Goal: Task Accomplishment & Management: Complete application form

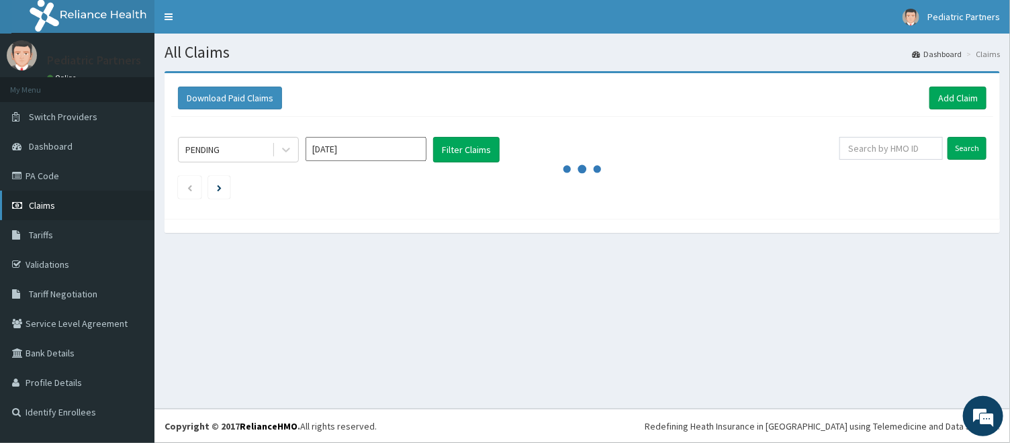
click at [47, 216] on link "Claims" at bounding box center [77, 206] width 154 height 30
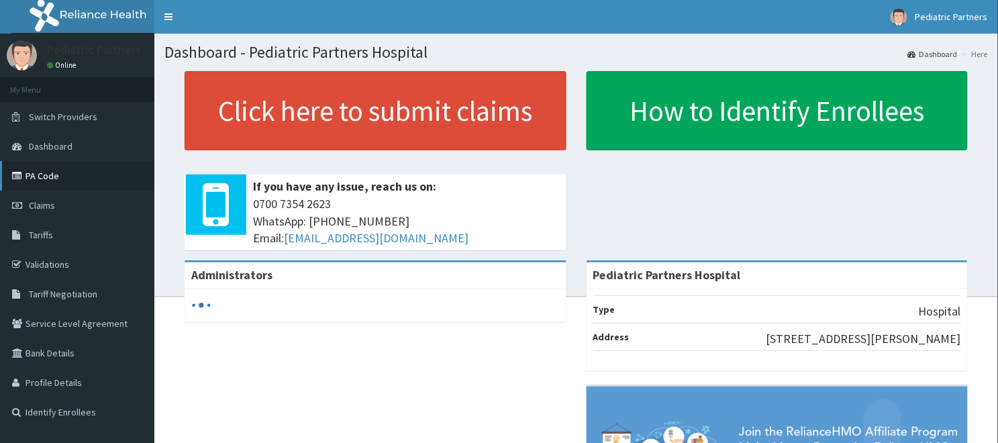
click at [50, 173] on link "PA Code" at bounding box center [77, 176] width 154 height 30
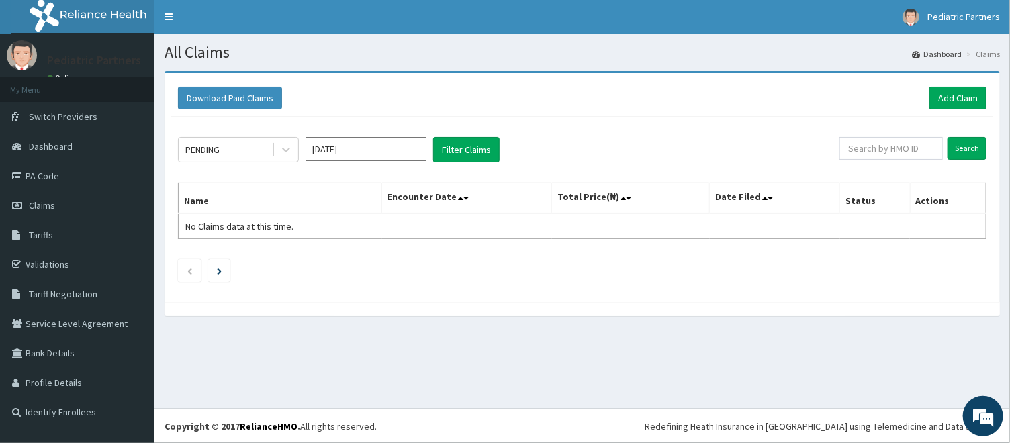
click at [902, 161] on div "Search" at bounding box center [912, 150] width 147 height 26
click at [903, 149] on input "text" at bounding box center [890, 148] width 103 height 23
paste input "KUD/10022/C"
type input "KUD/10022/C"
click at [975, 158] on input "Search" at bounding box center [966, 148] width 39 height 23
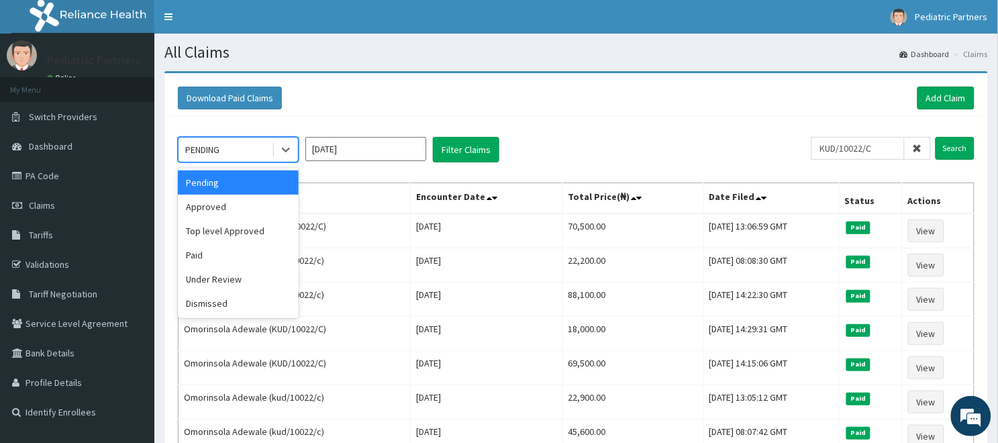
click at [233, 152] on div "PENDING" at bounding box center [225, 149] width 93 height 21
click at [208, 205] on div "Approved" at bounding box center [238, 207] width 121 height 24
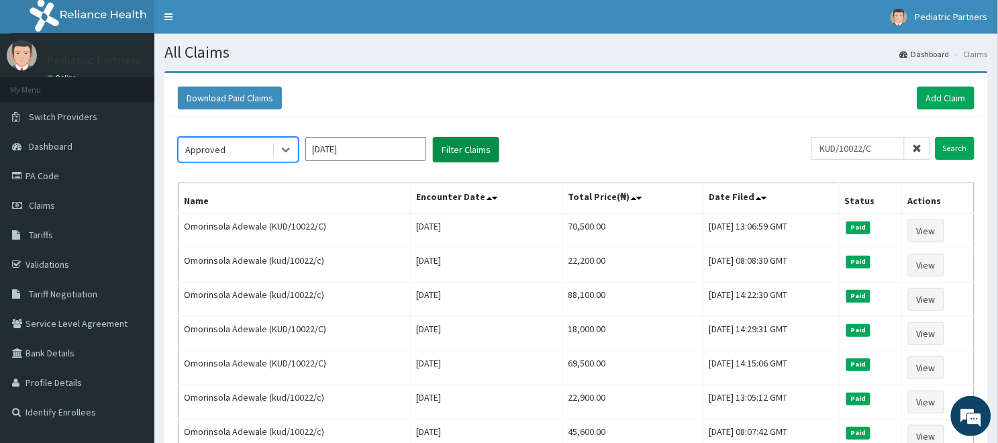
click at [482, 148] on button "Filter Claims" at bounding box center [466, 150] width 66 height 26
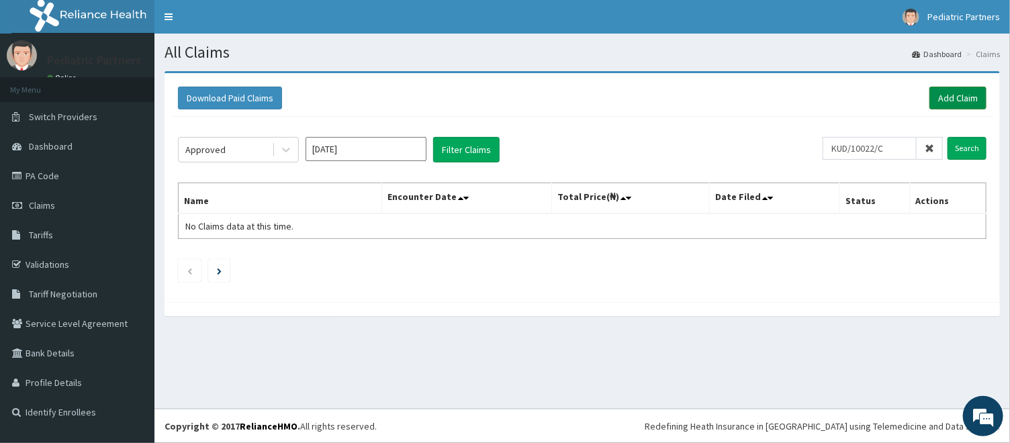
click at [940, 99] on link "Add Claim" at bounding box center [957, 98] width 57 height 23
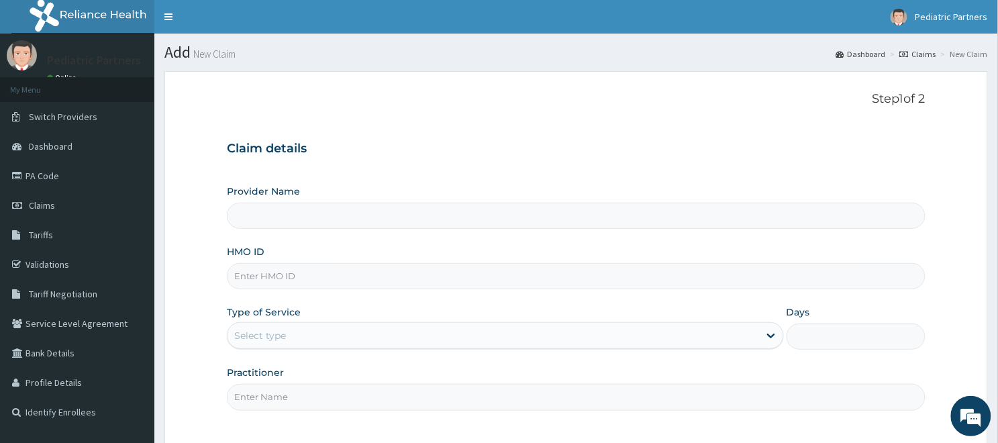
click at [431, 284] on input "HMO ID" at bounding box center [576, 276] width 699 height 26
paste input "KUD/10022/C"
type input "KUD/10022/C"
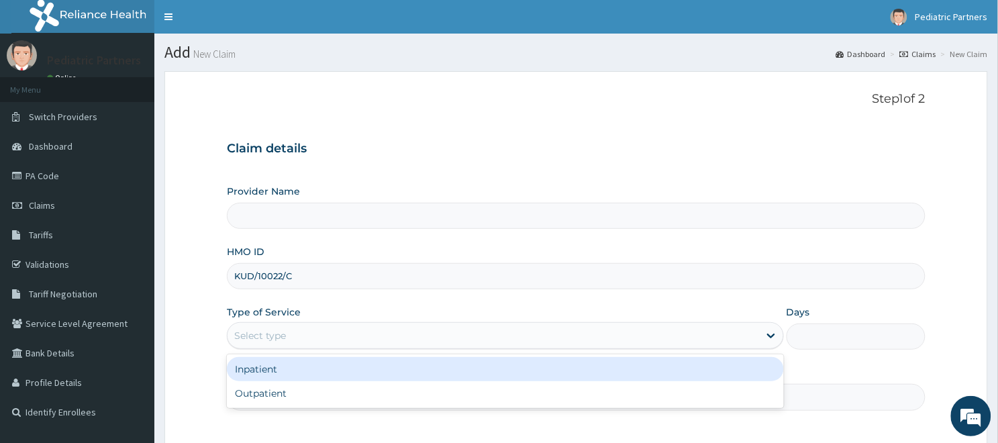
click at [403, 331] on div "Select type" at bounding box center [494, 335] width 532 height 21
type input "Pediatric Partners Hospital"
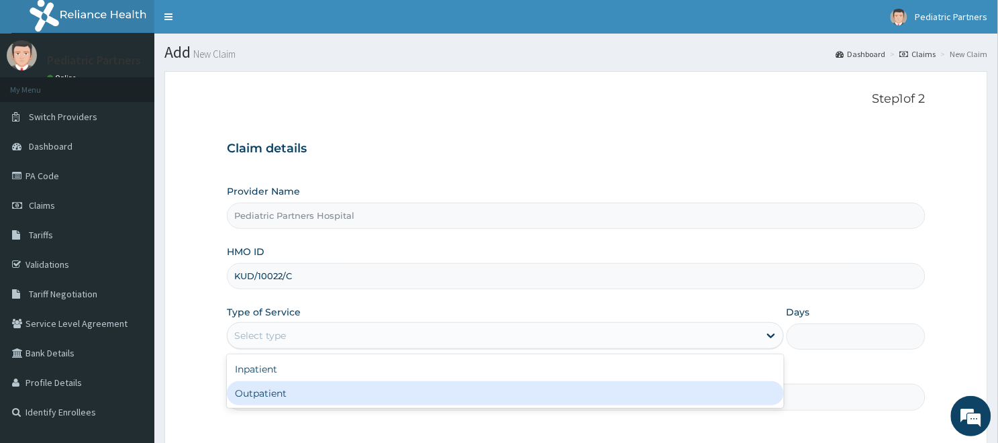
click at [289, 385] on div "Outpatient" at bounding box center [505, 393] width 557 height 24
type input "1"
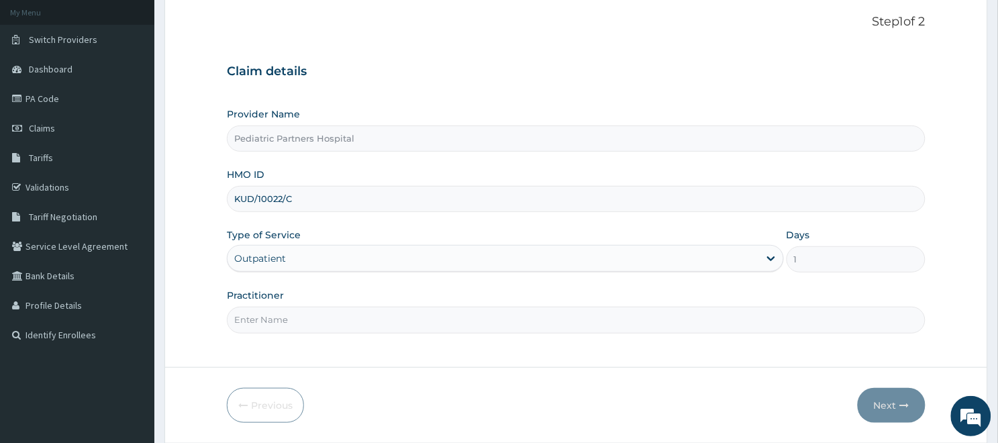
scroll to position [104, 0]
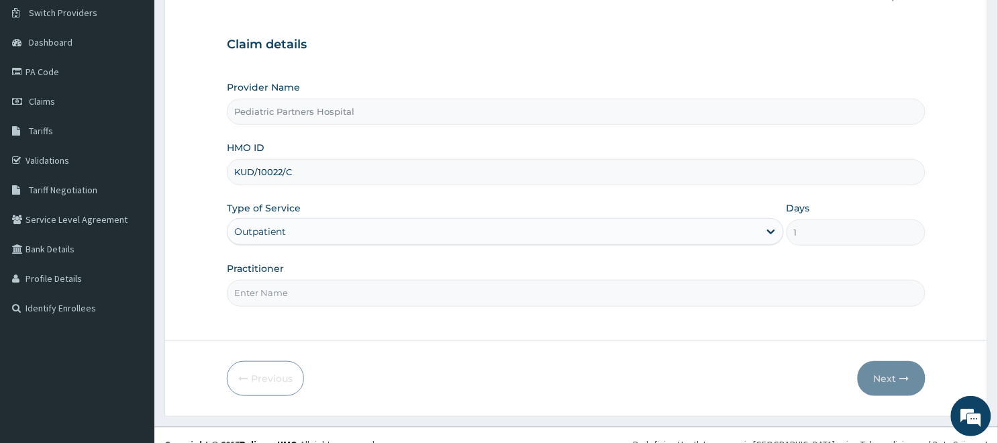
click at [320, 304] on input "Practitioner" at bounding box center [576, 293] width 699 height 26
type input "DR MARY"
click at [875, 378] on button "Next" at bounding box center [892, 378] width 68 height 35
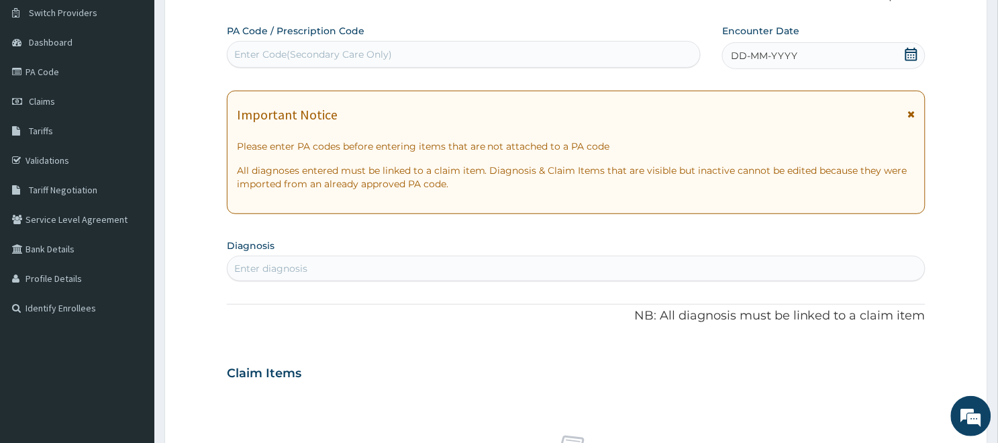
click at [428, 52] on div "Enter Code(Secondary Care Only)" at bounding box center [464, 54] width 473 height 21
paste input "PA/FCE28A"
type input "PA/FCE28A"
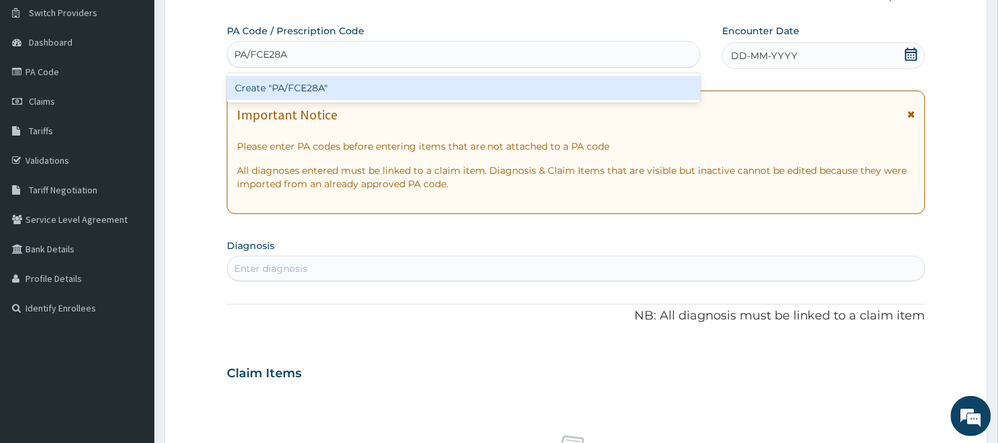
click at [317, 83] on div "Create "PA/FCE28A"" at bounding box center [464, 88] width 474 height 24
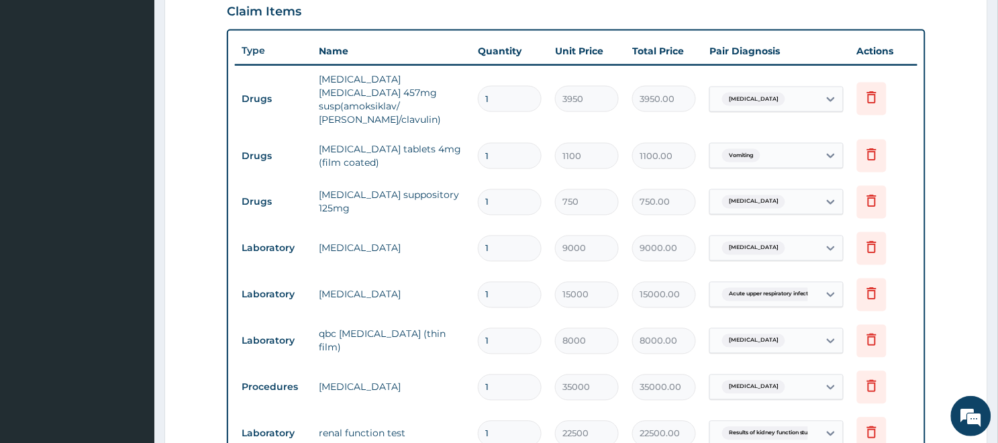
scroll to position [793, 0]
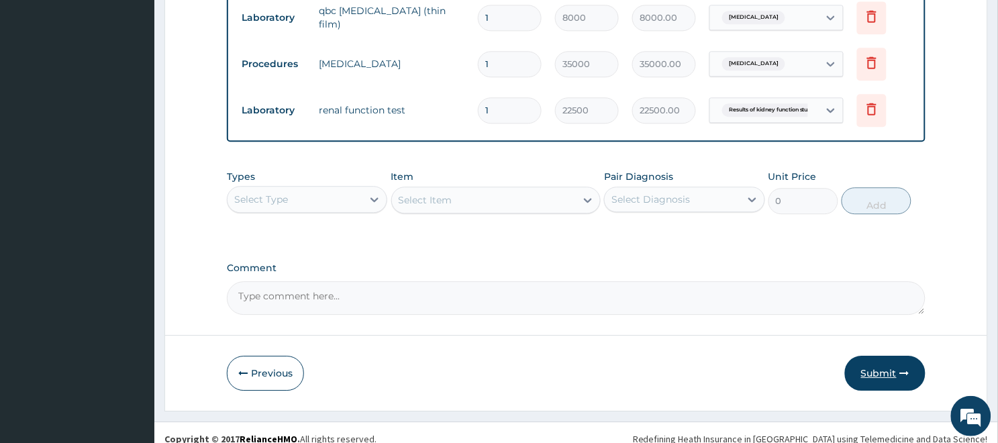
click at [869, 359] on button "Submit" at bounding box center [885, 373] width 81 height 35
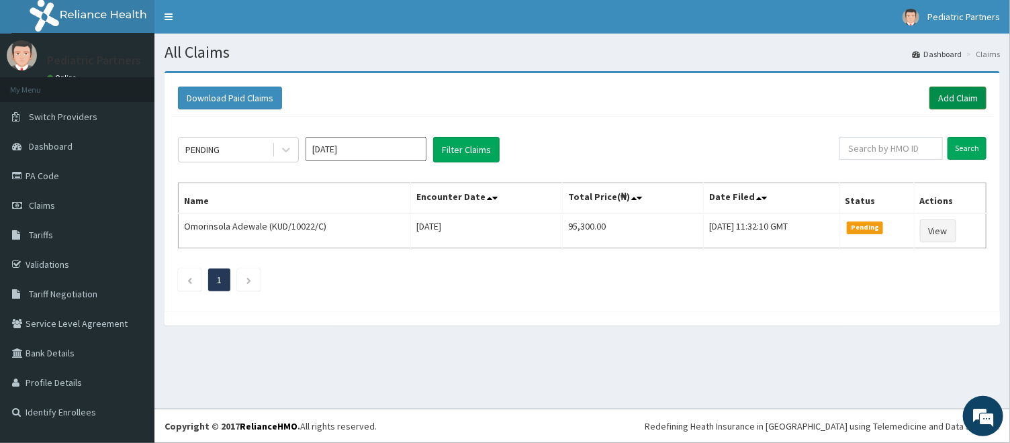
click at [967, 97] on link "Add Claim" at bounding box center [957, 98] width 57 height 23
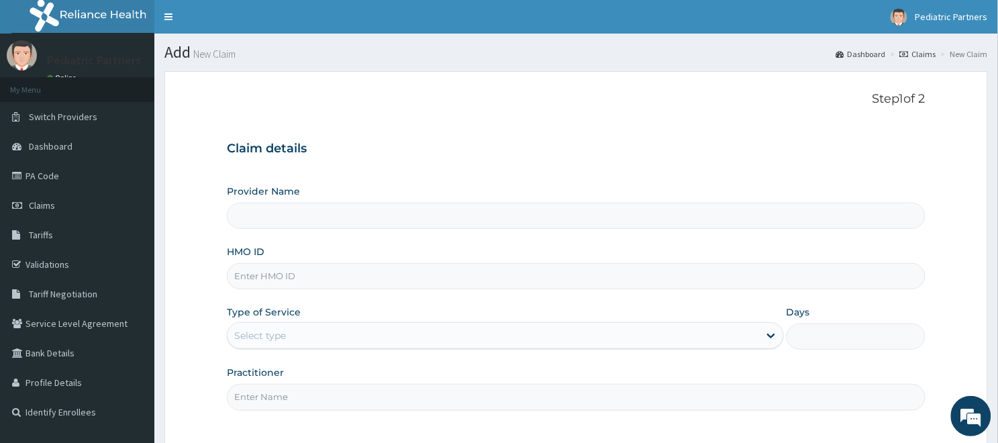
click at [317, 278] on input "HMO ID" at bounding box center [576, 276] width 699 height 26
paste input "EIS/11954/B"
type input "EIS/11954/B"
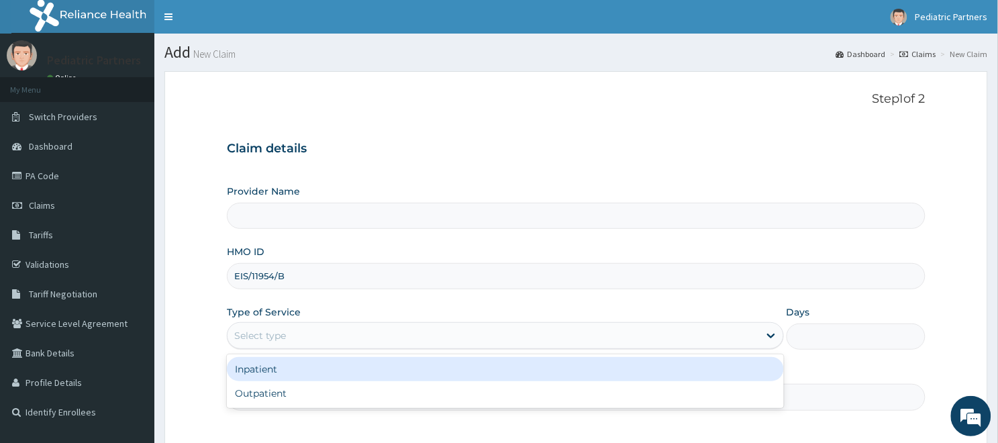
click at [342, 336] on div "Select type" at bounding box center [494, 335] width 532 height 21
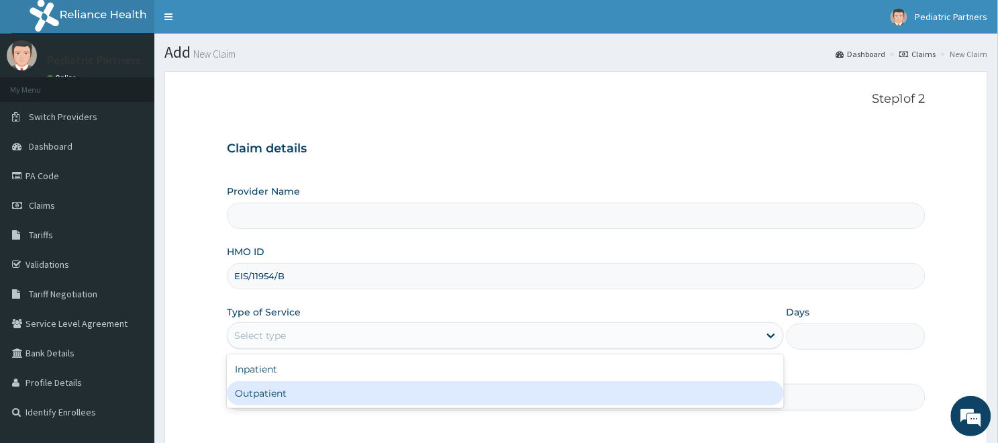
click at [260, 394] on div "Outpatient" at bounding box center [505, 393] width 557 height 24
type input "1"
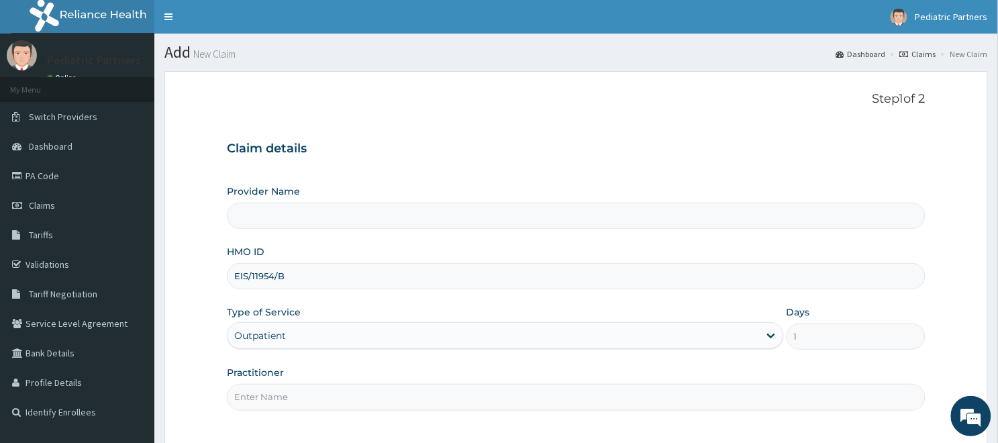
type input "Pediatric Partners Hospital"
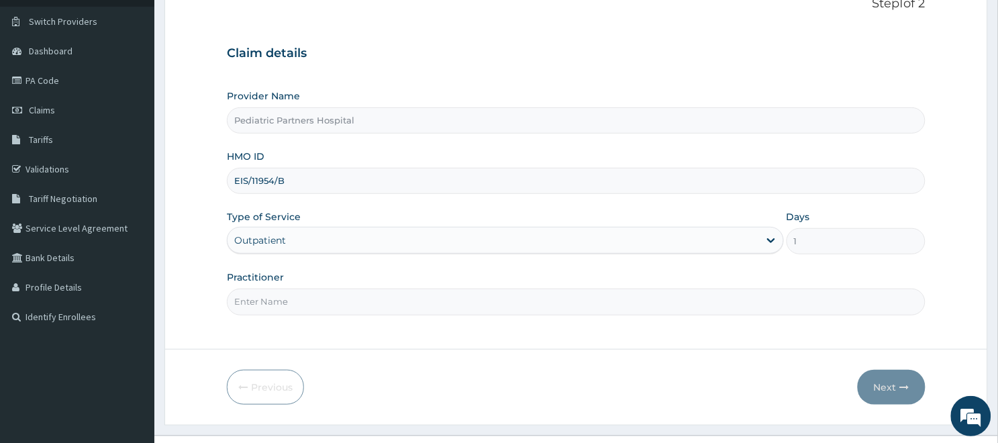
scroll to position [122, 0]
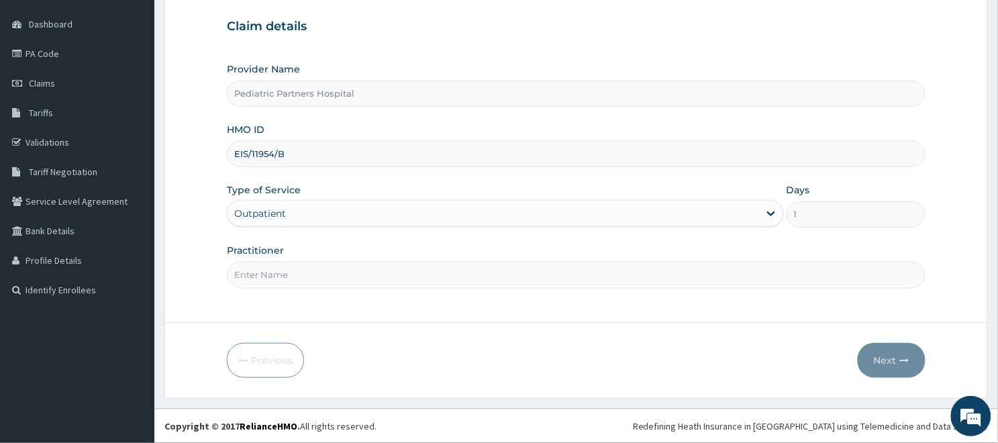
click at [336, 280] on input "Practitioner" at bounding box center [576, 275] width 699 height 26
type input "DR AYOADE"
click at [881, 365] on button "Next" at bounding box center [892, 360] width 68 height 35
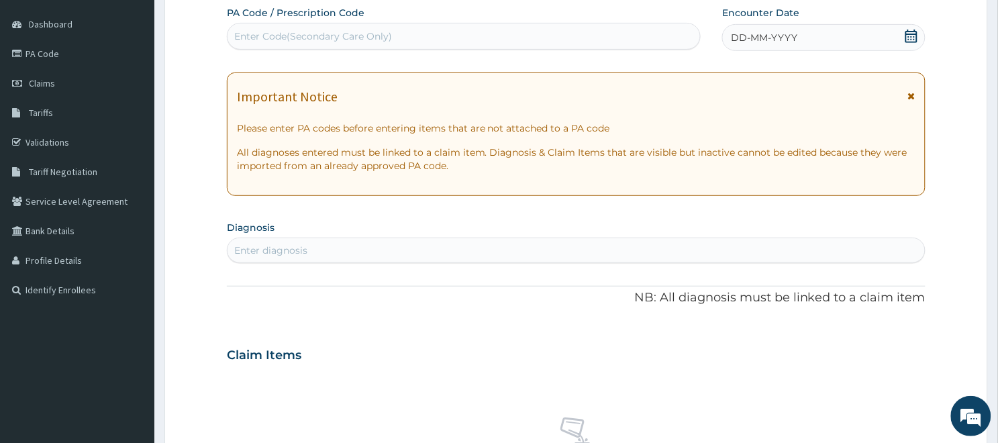
click at [481, 26] on div "Enter Code(Secondary Care Only)" at bounding box center [464, 36] width 473 height 21
paste input "PA/825716"
type input "PA/825716"
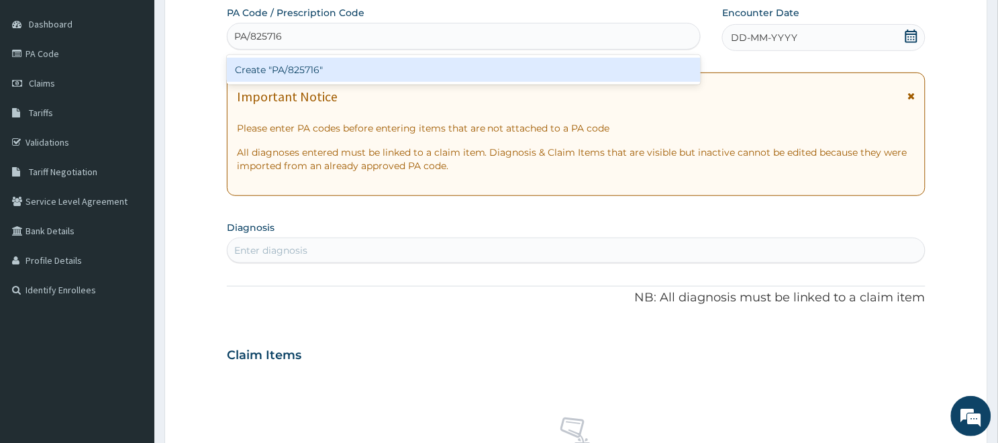
click at [387, 64] on div "Create "PA/825716"" at bounding box center [464, 70] width 474 height 24
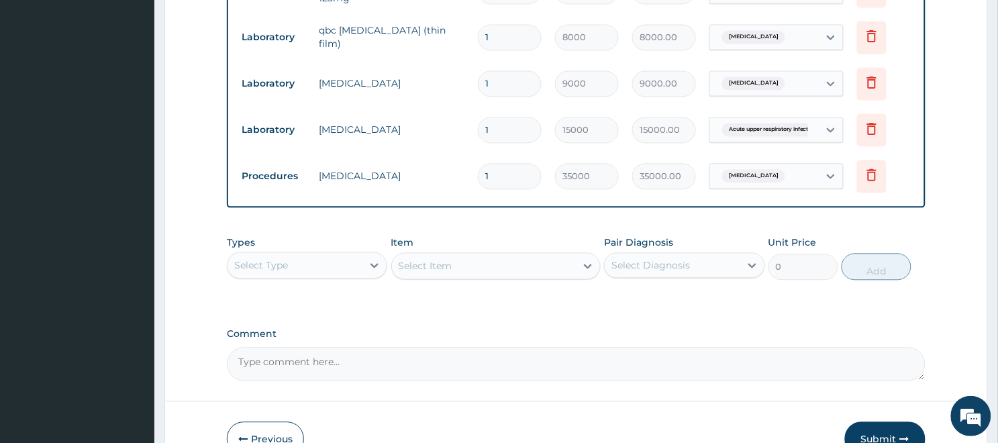
scroll to position [700, 0]
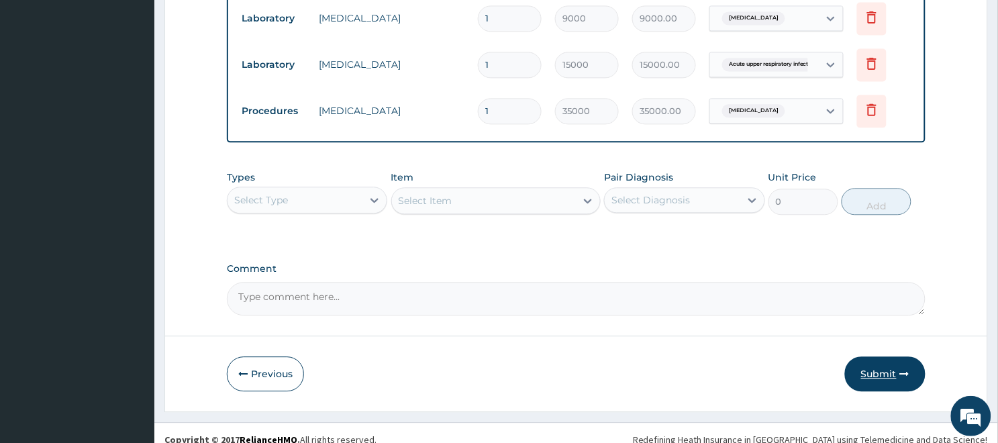
click at [867, 363] on button "Submit" at bounding box center [885, 373] width 81 height 35
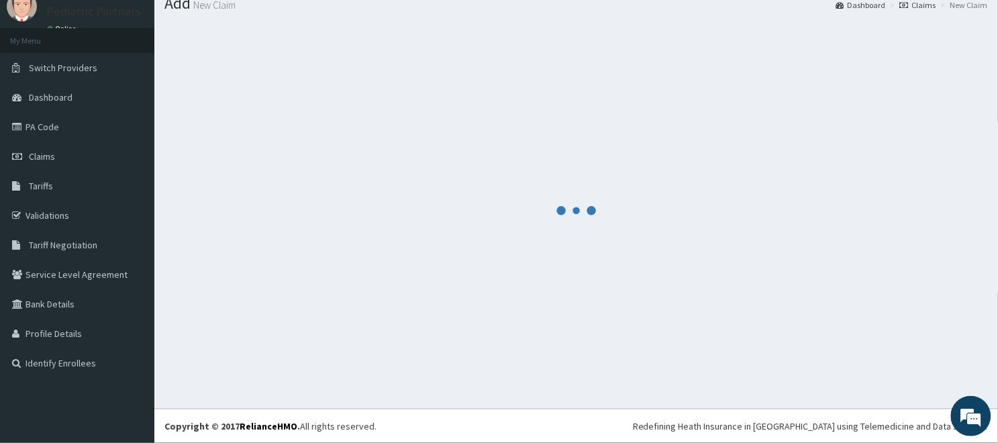
scroll to position [49, 0]
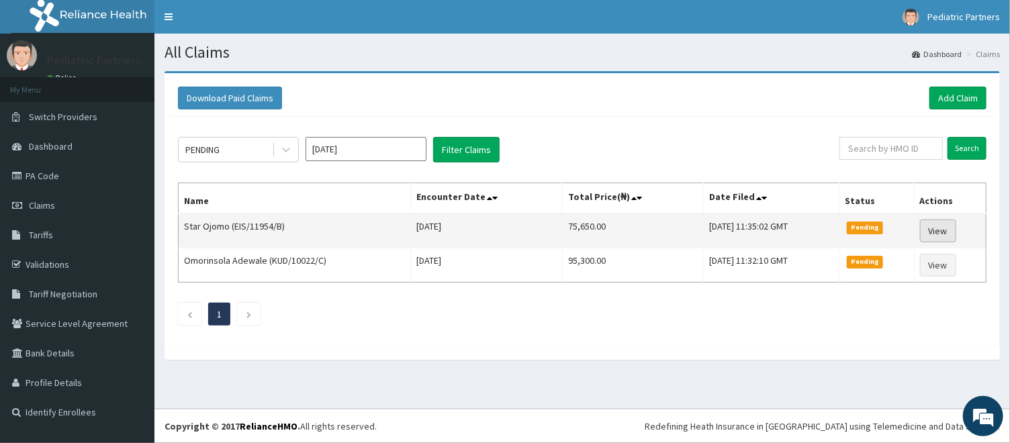
click at [944, 232] on link "View" at bounding box center [938, 230] width 36 height 23
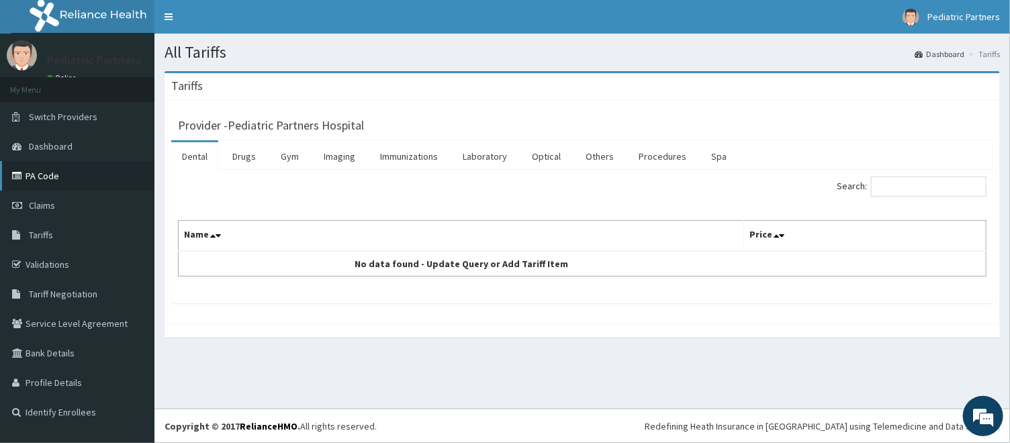
click at [54, 183] on link "PA Code" at bounding box center [77, 176] width 154 height 30
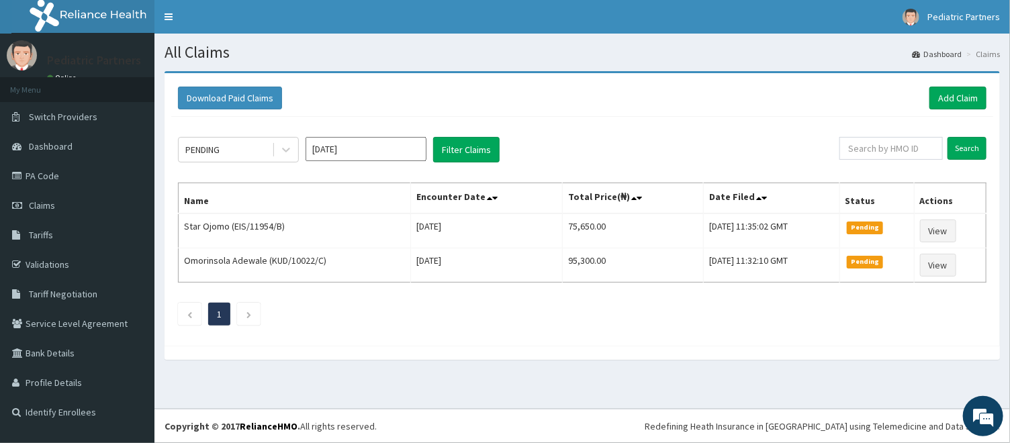
click at [413, 407] on div "All Claims Dashboard Claims Download Paid Claims Add Claim × Note you can only …" at bounding box center [581, 221] width 855 height 375
